Goal: Communication & Community: Answer question/provide support

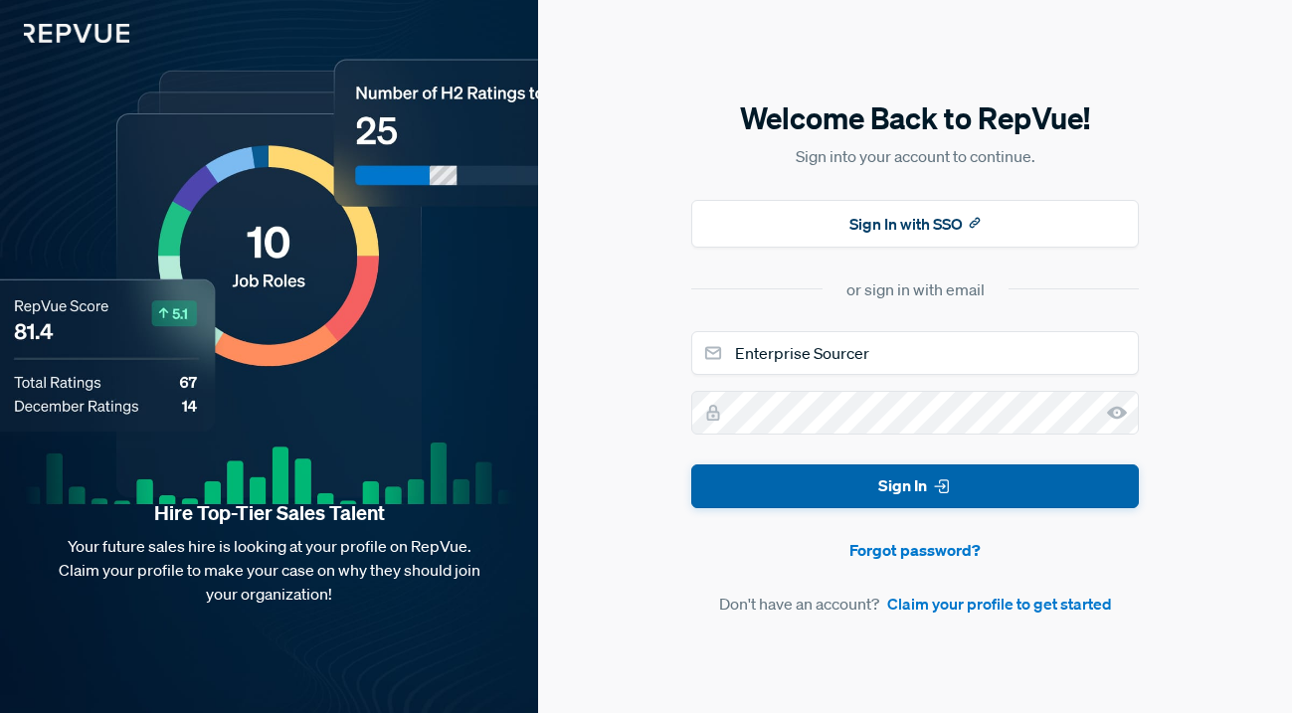
click at [879, 501] on button "Sign In" at bounding box center [915, 486] width 448 height 45
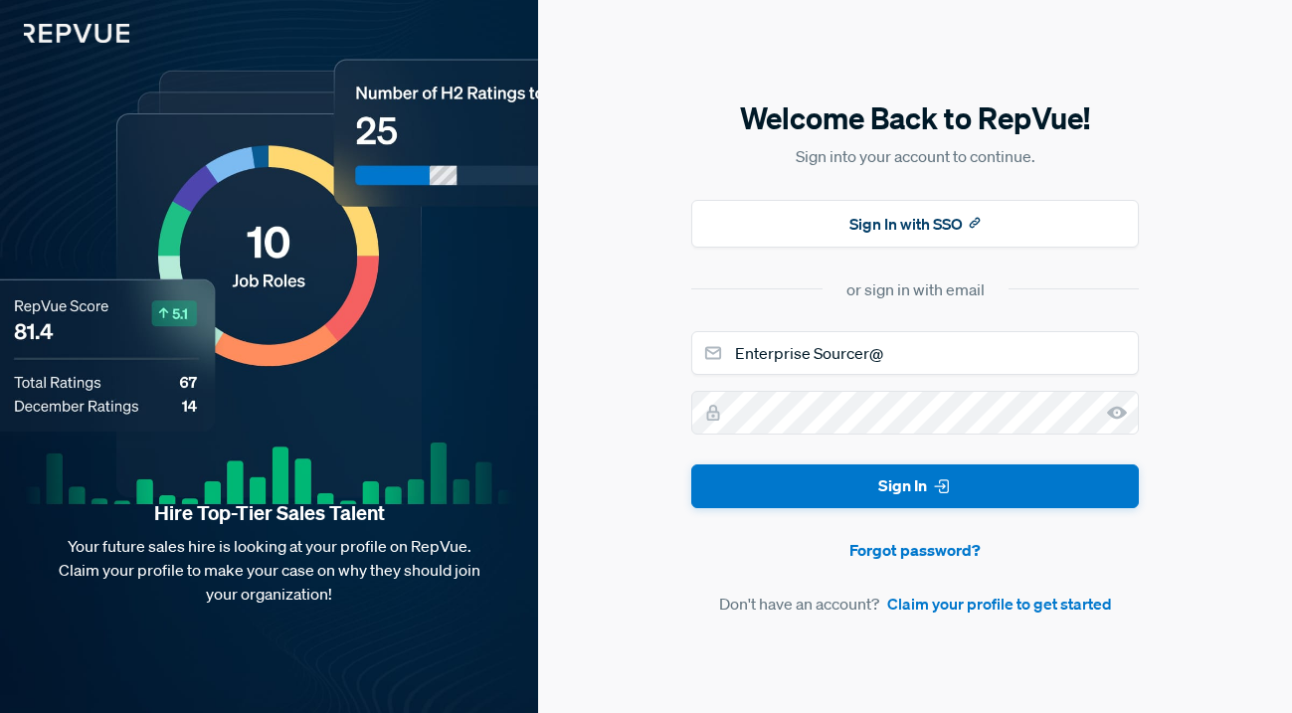
click at [722, 286] on section "or sign in with email" at bounding box center [915, 289] width 448 height 24
click at [903, 257] on div "Welcome Back to RepVue! Sign into your account to continue. Sign In with SSO or…" at bounding box center [915, 356] width 448 height 519
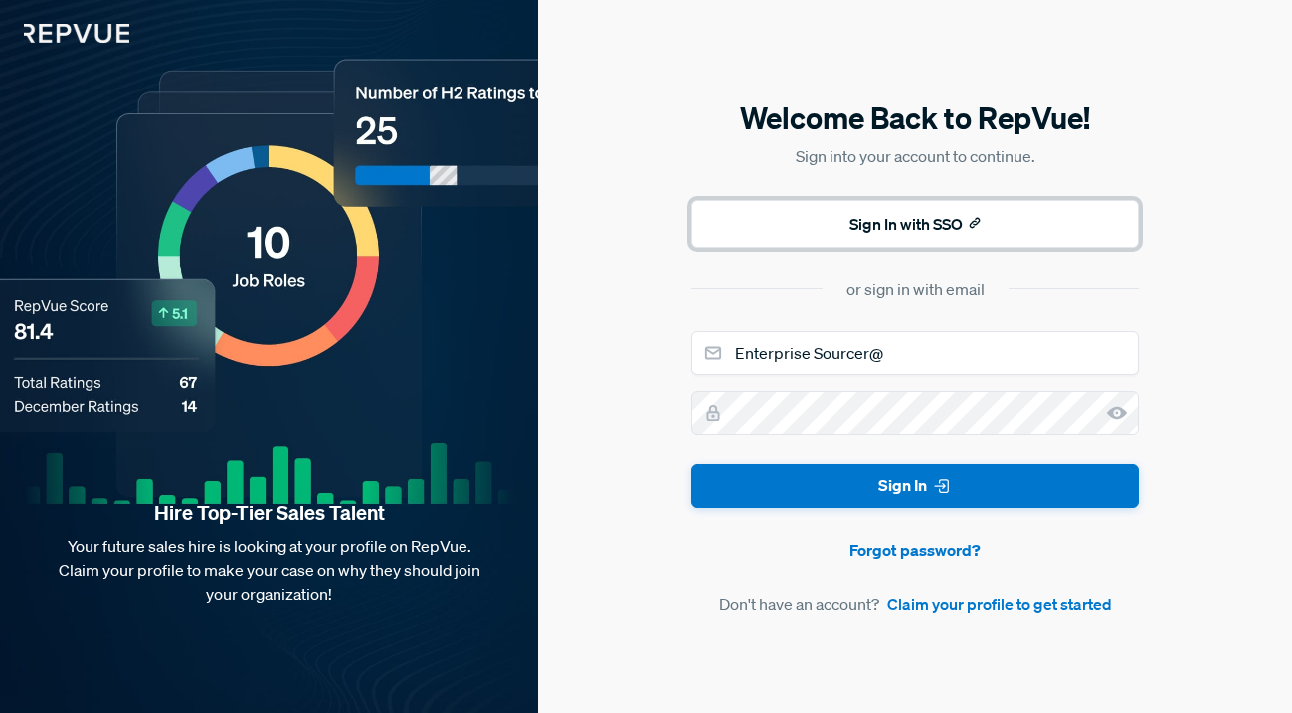
click at [910, 228] on button "Sign In with SSO" at bounding box center [915, 224] width 448 height 48
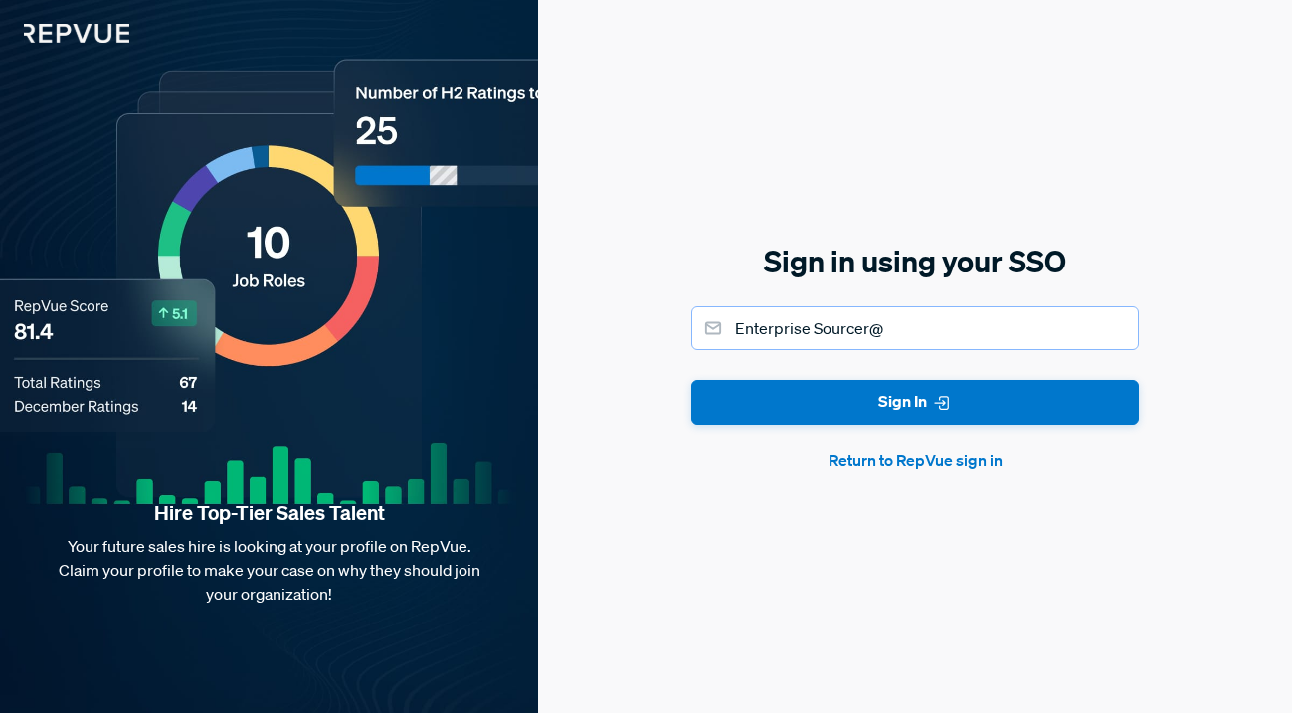
click at [914, 333] on input "Enterprise Sourcer@" at bounding box center [915, 328] width 448 height 44
click at [897, 467] on button "Return to RepVue sign in" at bounding box center [915, 461] width 448 height 24
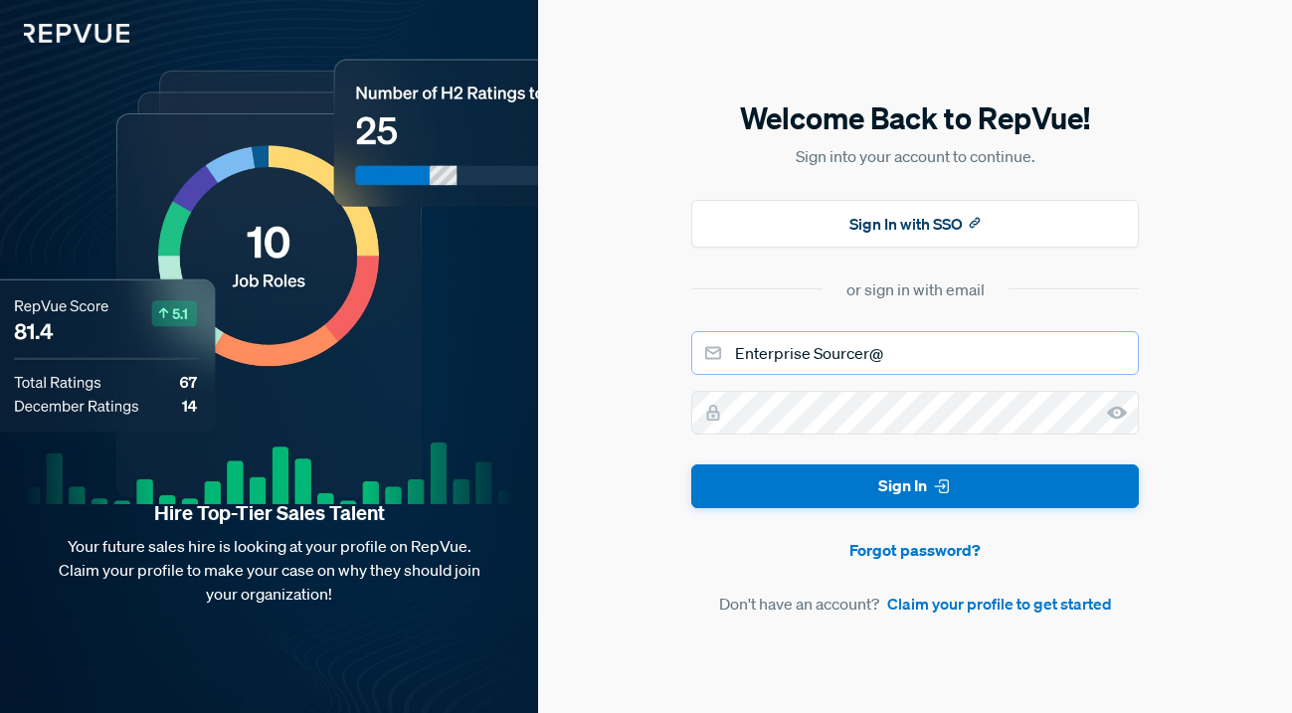
click at [886, 360] on input "Enterprise Sourcer@" at bounding box center [915, 353] width 448 height 44
type input "[PERSON_NAME][EMAIL_ADDRESS][PERSON_NAME][DOMAIN_NAME]"
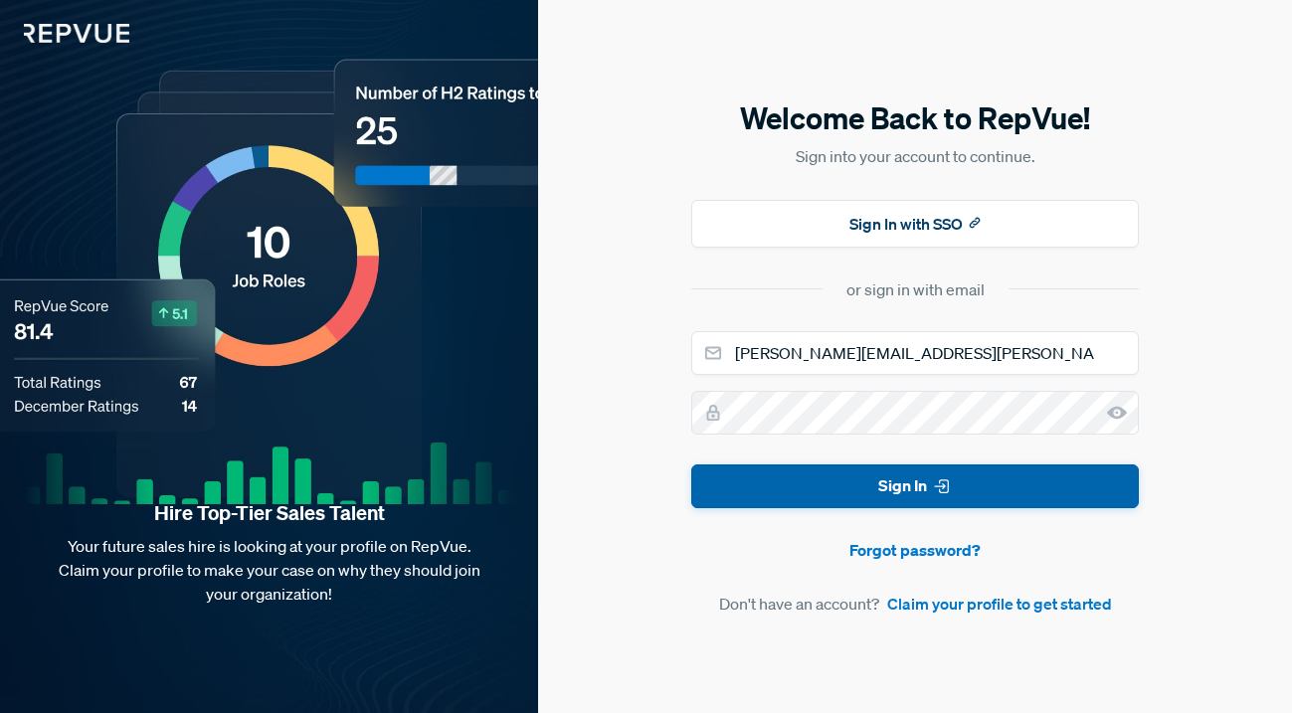
click at [941, 500] on button "Sign In" at bounding box center [915, 486] width 448 height 45
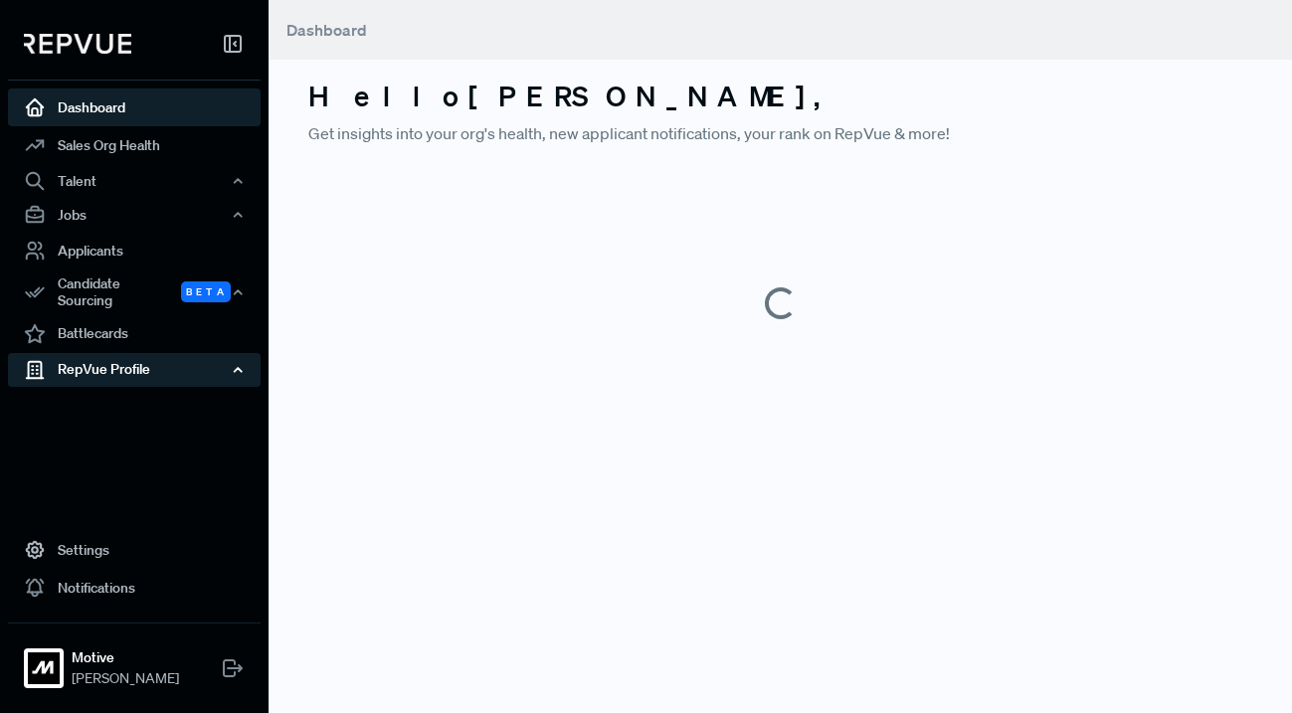
click at [141, 361] on div "RepVue Profile" at bounding box center [134, 370] width 253 height 34
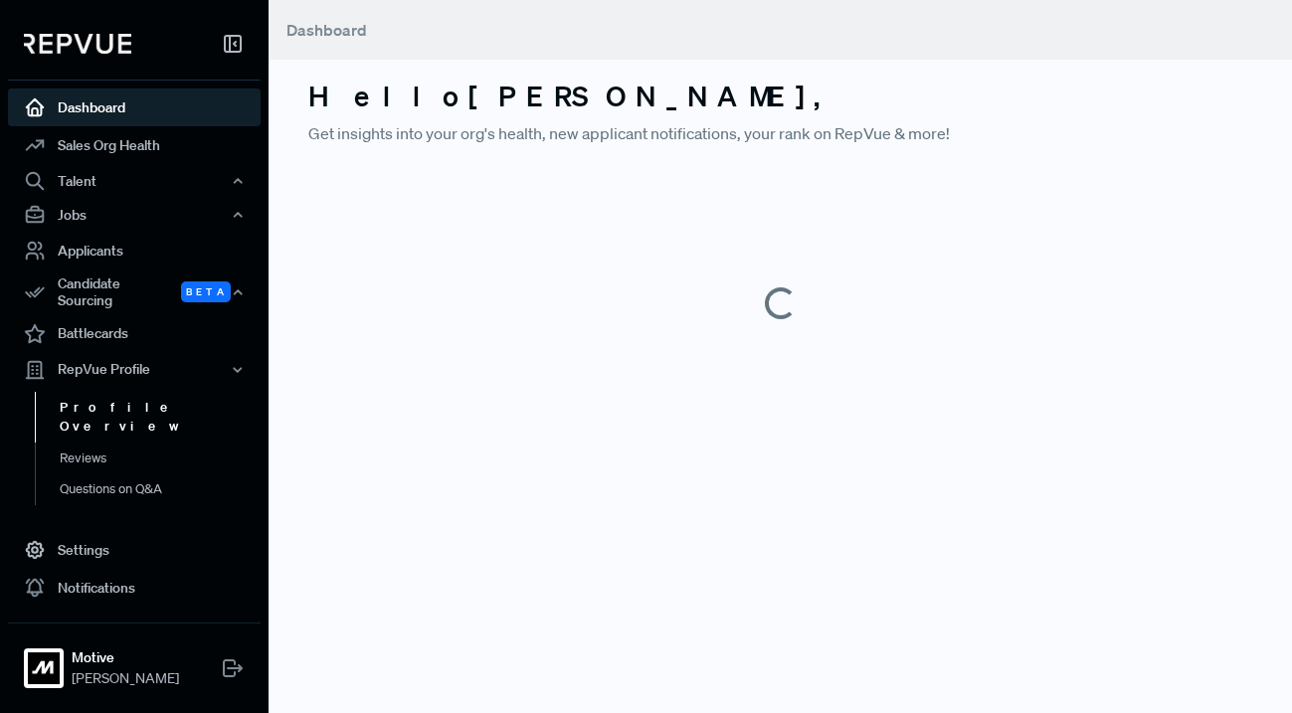
click at [126, 398] on link "Profile Overview" at bounding box center [161, 417] width 253 height 51
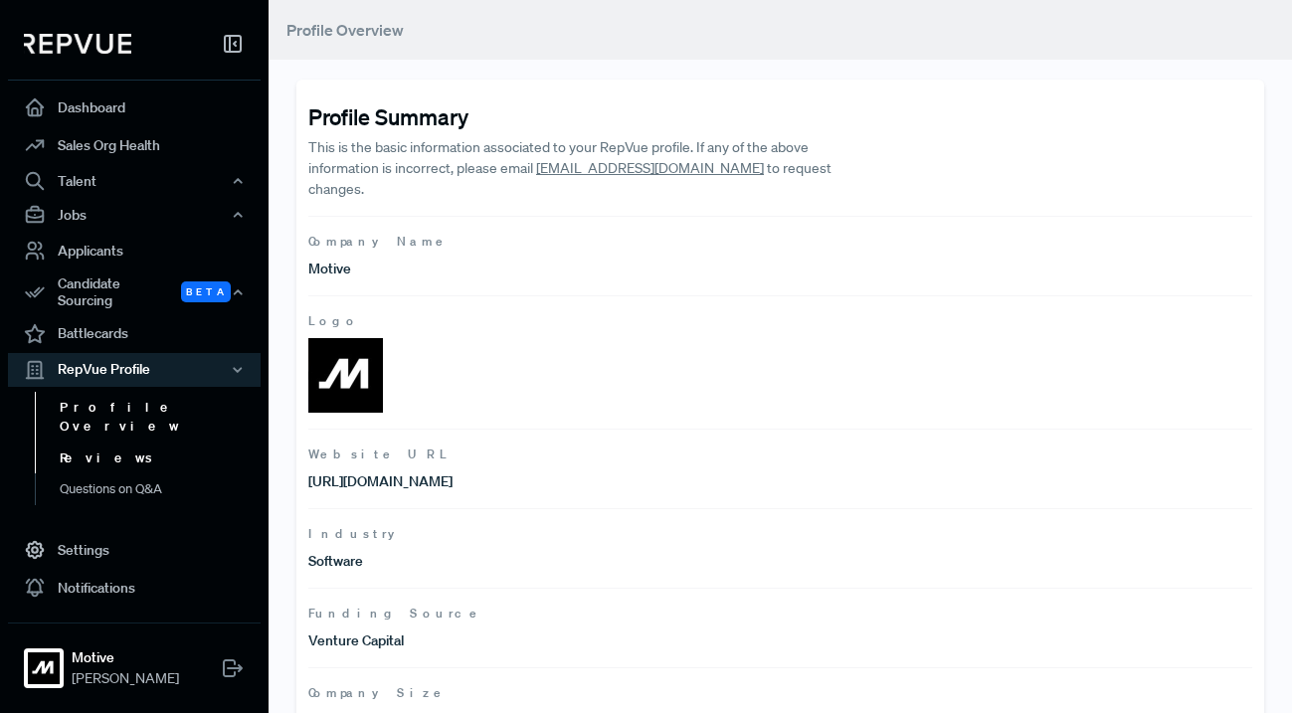
click at [105, 443] on link "Reviews" at bounding box center [161, 459] width 253 height 32
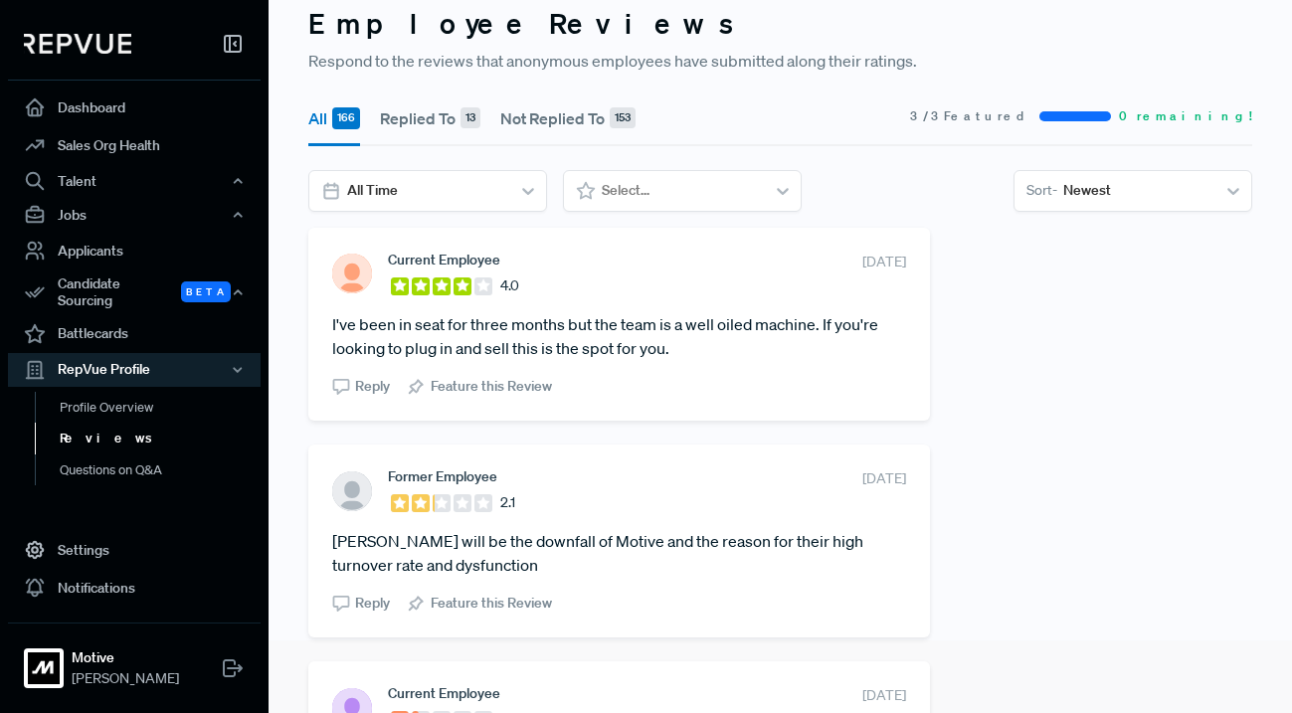
scroll to position [72, 0]
click at [108, 458] on link "Questions on Q&A" at bounding box center [161, 470] width 253 height 32
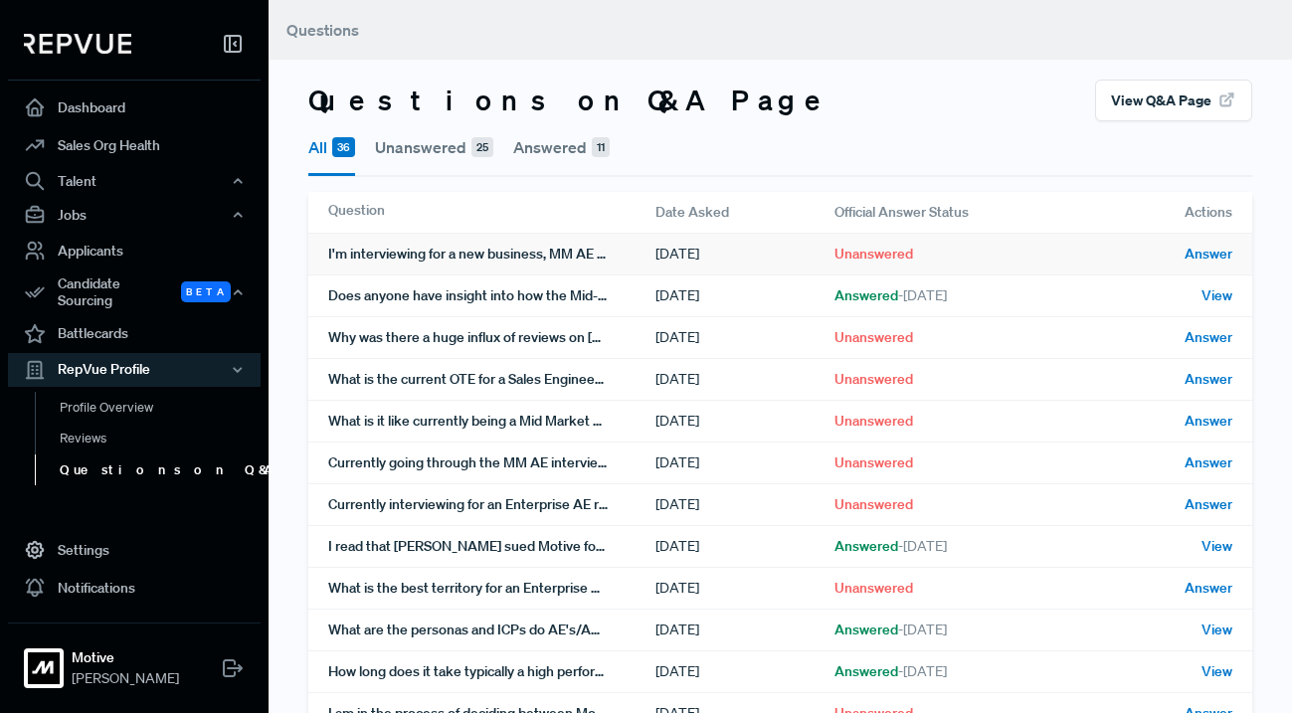
click at [542, 257] on div "I'm interviewing for a new business, MM AE role at Motive - anyone has any tips…" at bounding box center [491, 254] width 327 height 41
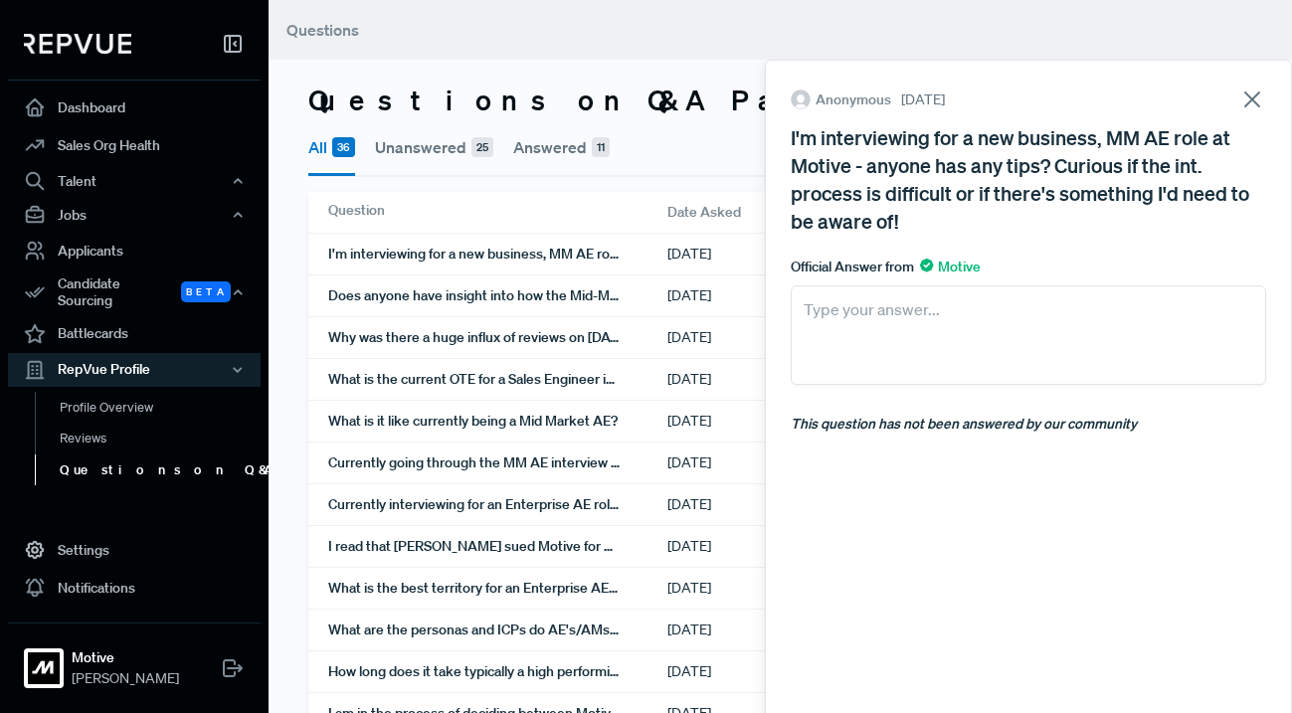
drag, startPoint x: 788, startPoint y: 137, endPoint x: 943, endPoint y: 216, distance: 173.9
click at [943, 216] on div "Anonymous [DATE] I'm interviewing for a new business, MM AE role at Motive - an…" at bounding box center [1028, 391] width 527 height 663
copy div "I'm interviewing for a new business, MM AE role at Motive - anyone has any tips…"
click at [126, 399] on link "Profile Overview" at bounding box center [161, 417] width 253 height 51
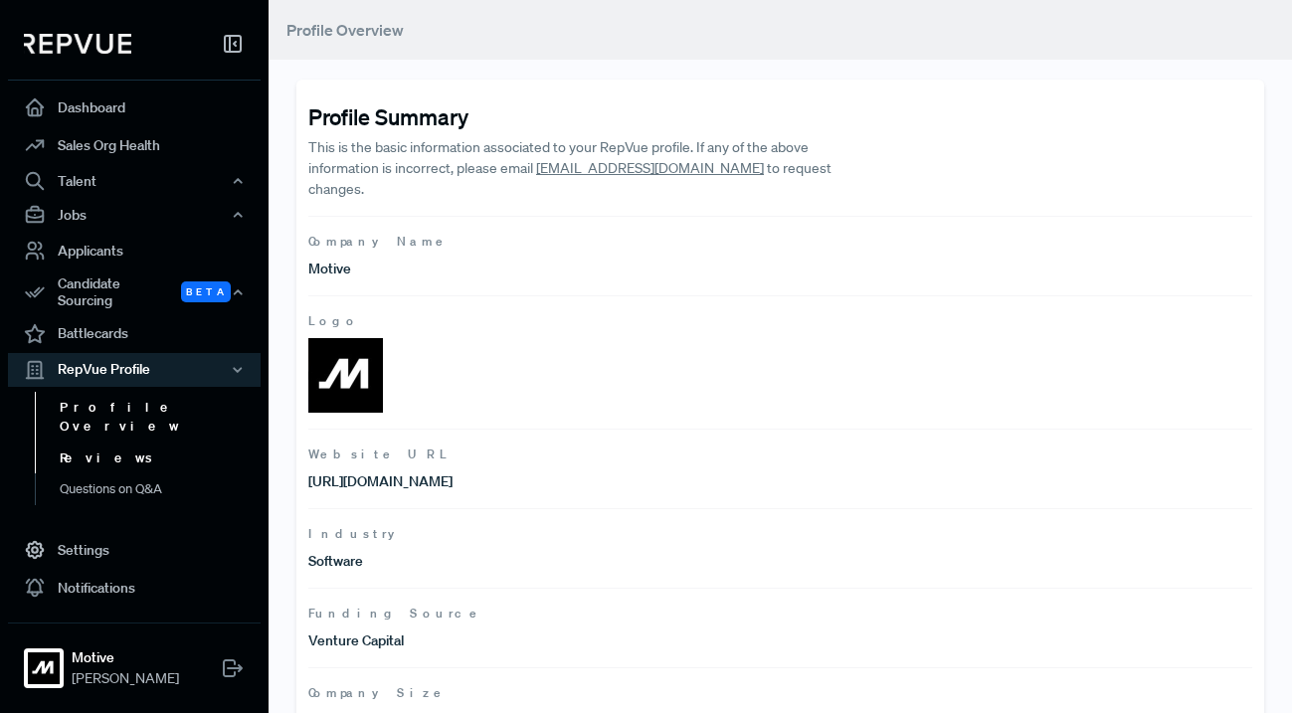
click at [107, 443] on link "Reviews" at bounding box center [161, 459] width 253 height 32
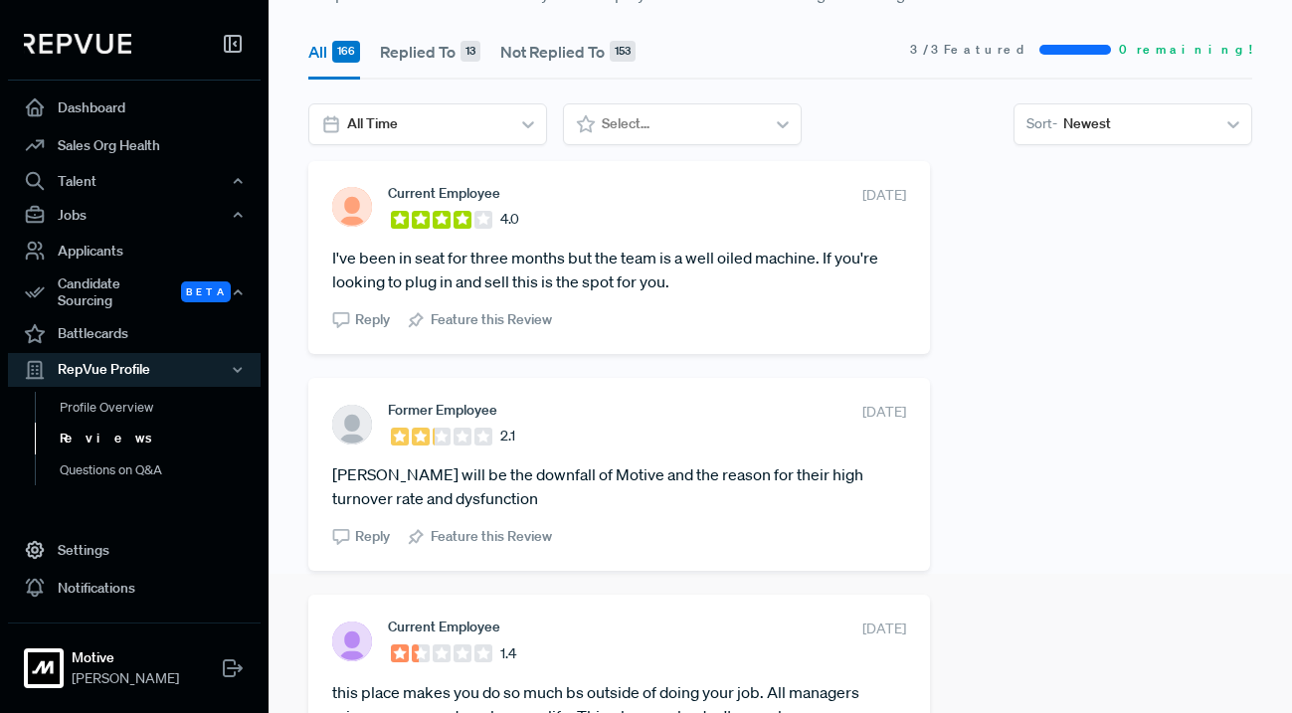
scroll to position [145, 0]
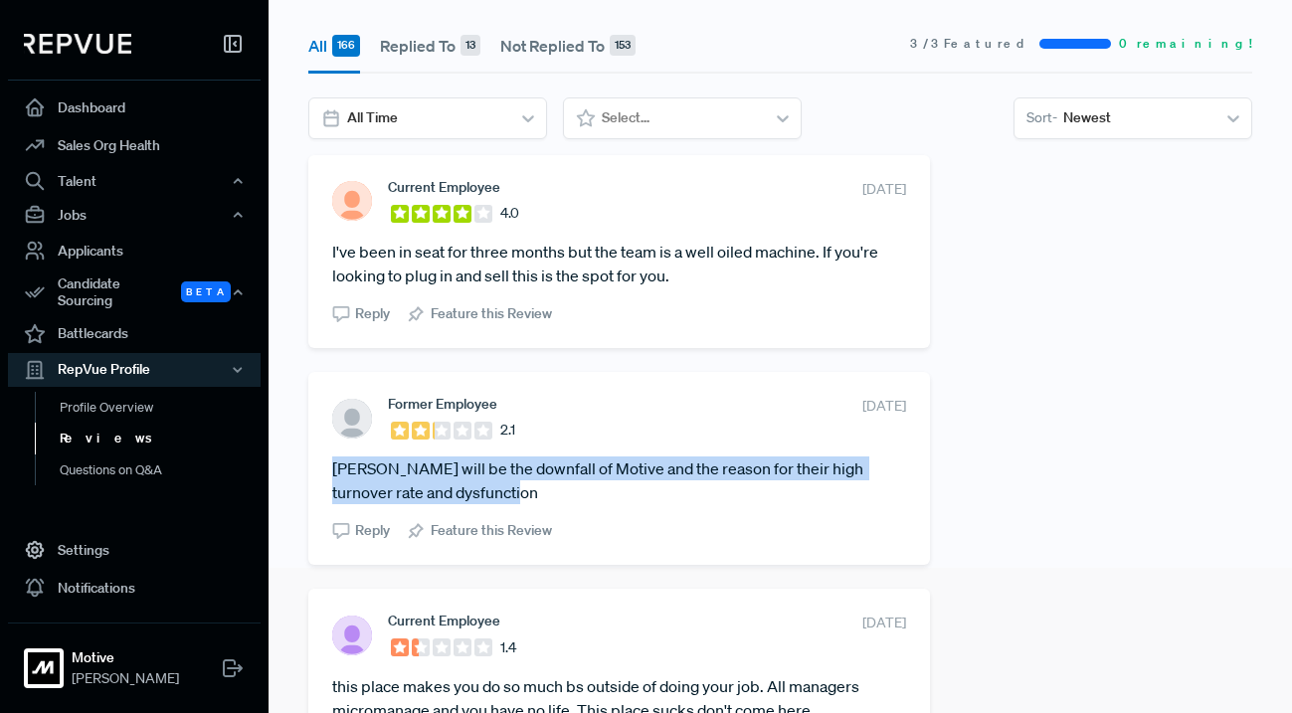
drag, startPoint x: 509, startPoint y: 492, endPoint x: 322, endPoint y: 465, distance: 188.9
click at [322, 465] on div "Former Employee 2.1 [DATE] [PERSON_NAME] will be the downfall of Motive and the…" at bounding box center [619, 468] width 622 height 193
copy article "[PERSON_NAME] will be the downfall of Motive and the reason for their high turn…"
drag, startPoint x: 683, startPoint y: 281, endPoint x: 318, endPoint y: 251, distance: 366.3
click at [318, 251] on div "Current Employee 4.0 [DATE] I've been in seat for three months but the team is …" at bounding box center [619, 251] width 622 height 193
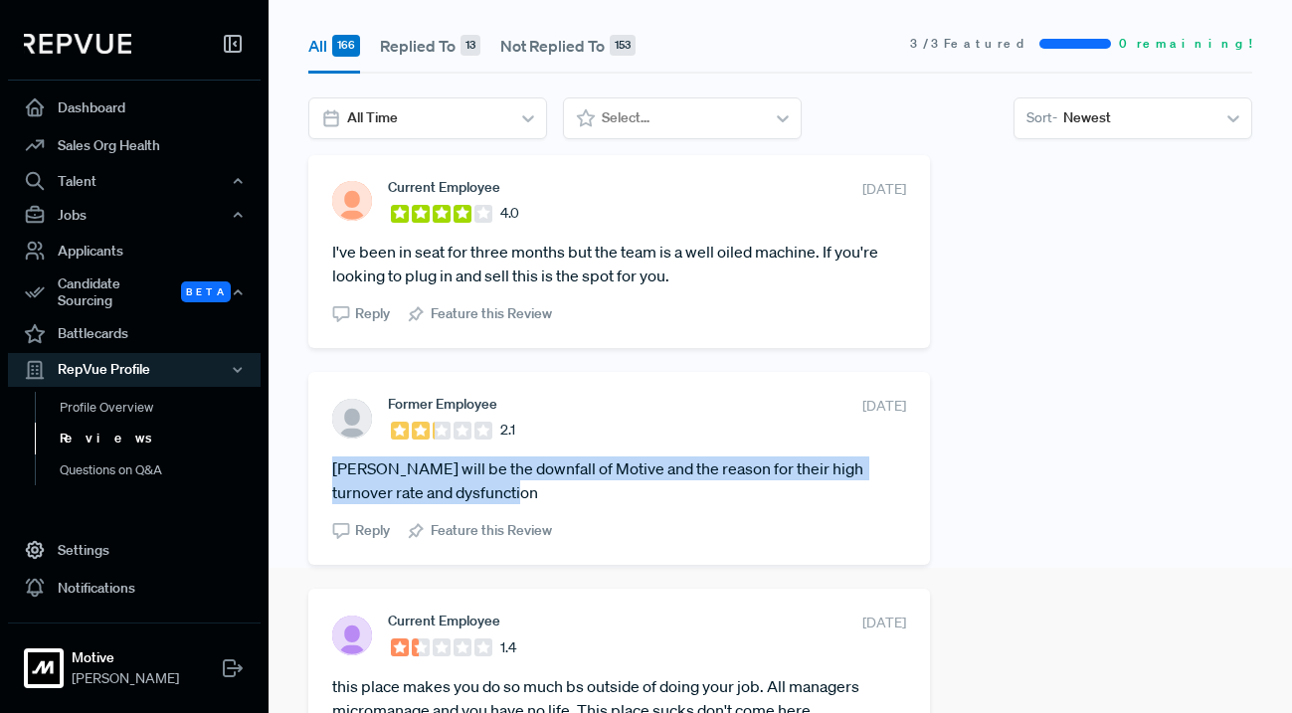
copy article "I've been in seat for three months but the team is a well oiled machine. If you…"
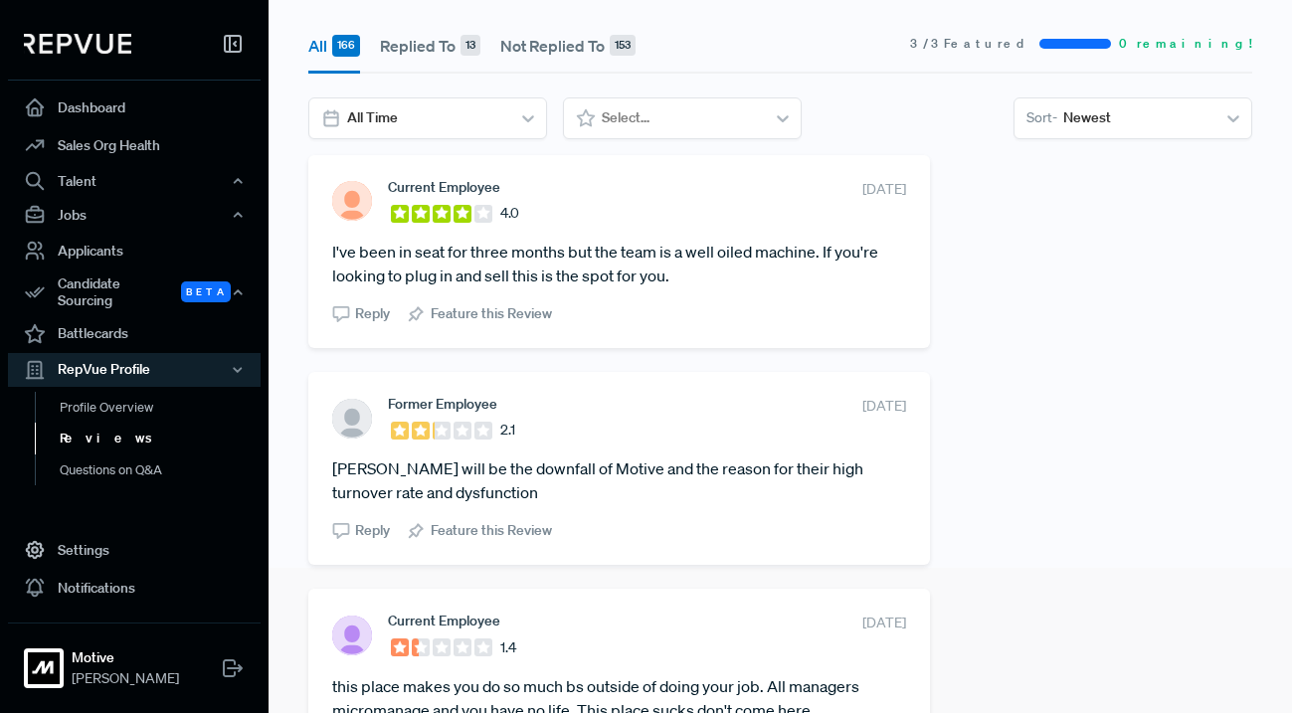
click at [671, 274] on article "I've been in seat for three months but the team is a well oiled machine. If you…" at bounding box center [619, 264] width 574 height 48
click at [360, 317] on span "Reply" at bounding box center [372, 313] width 35 height 21
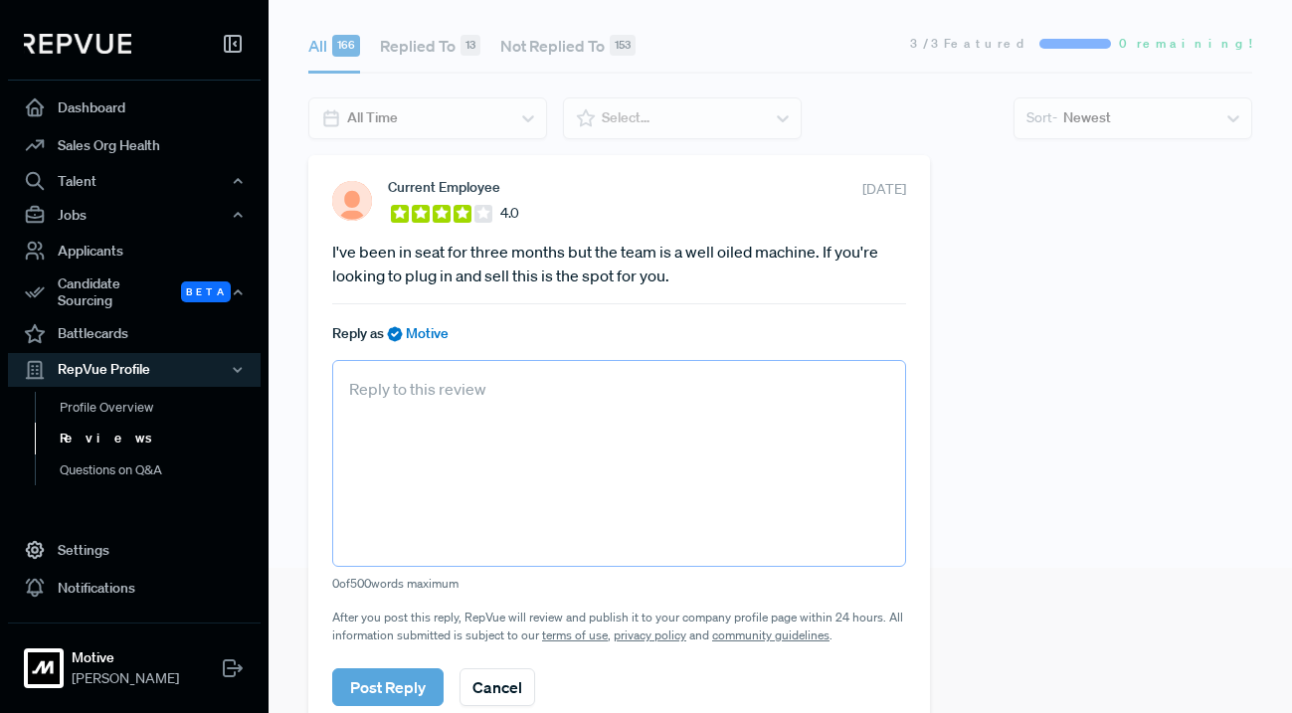
click at [520, 452] on textarea at bounding box center [619, 463] width 574 height 207
paste textarea "Appreciate you sharing your perspective! Awesome to hear the team’s running str…"
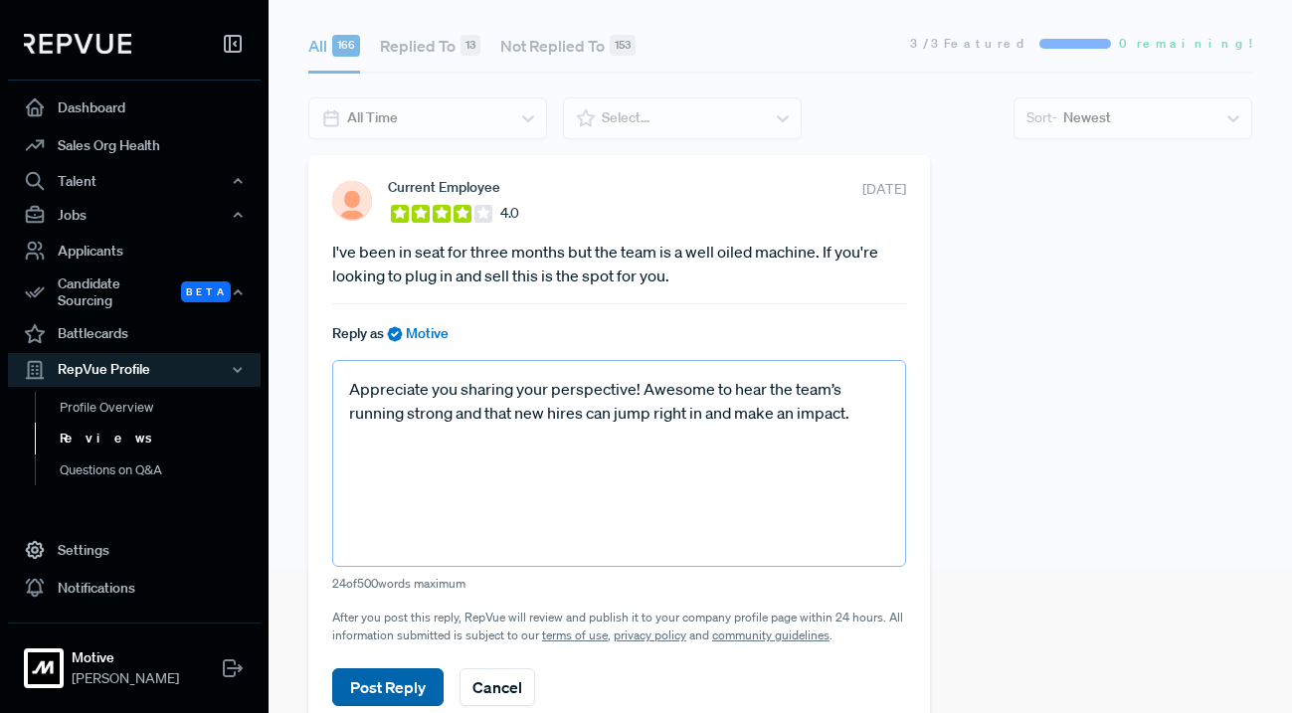
type textarea "Appreciate you sharing your perspective! Awesome to hear the team’s running str…"
click at [393, 679] on button "Post Reply" at bounding box center [387, 687] width 111 height 38
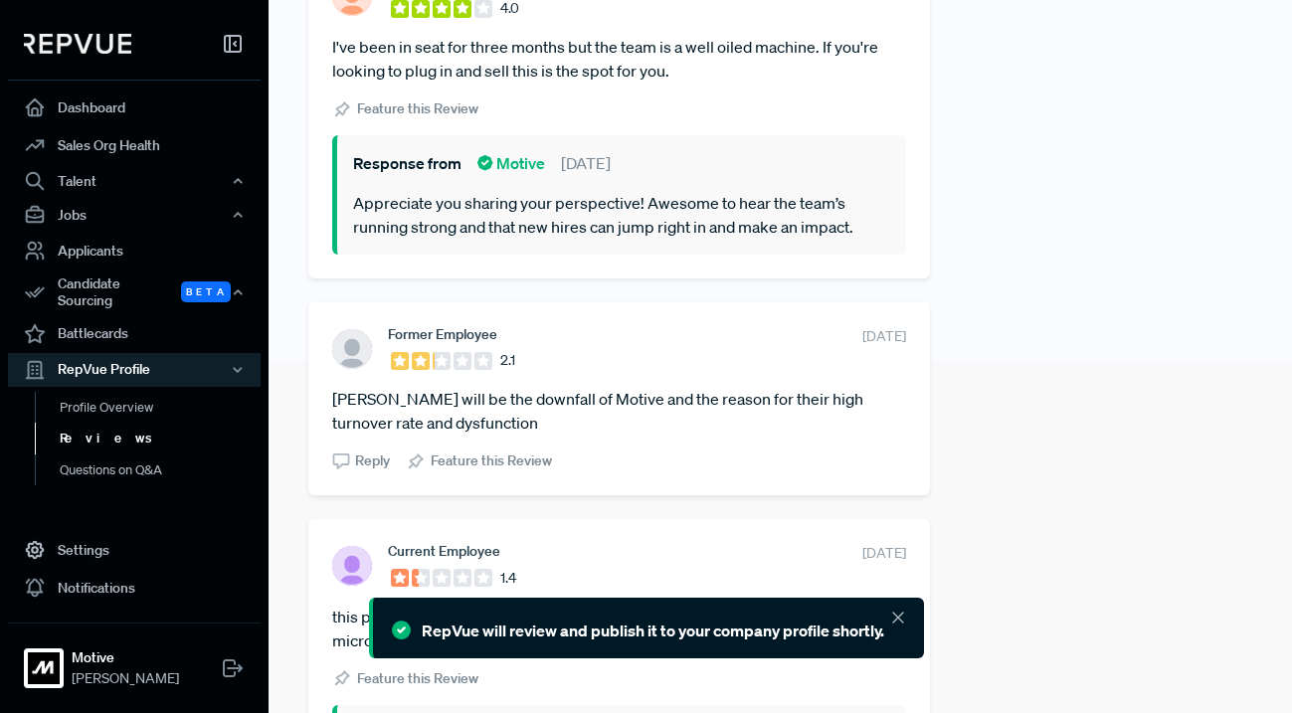
scroll to position [353, 0]
